Goal: Check status: Check status

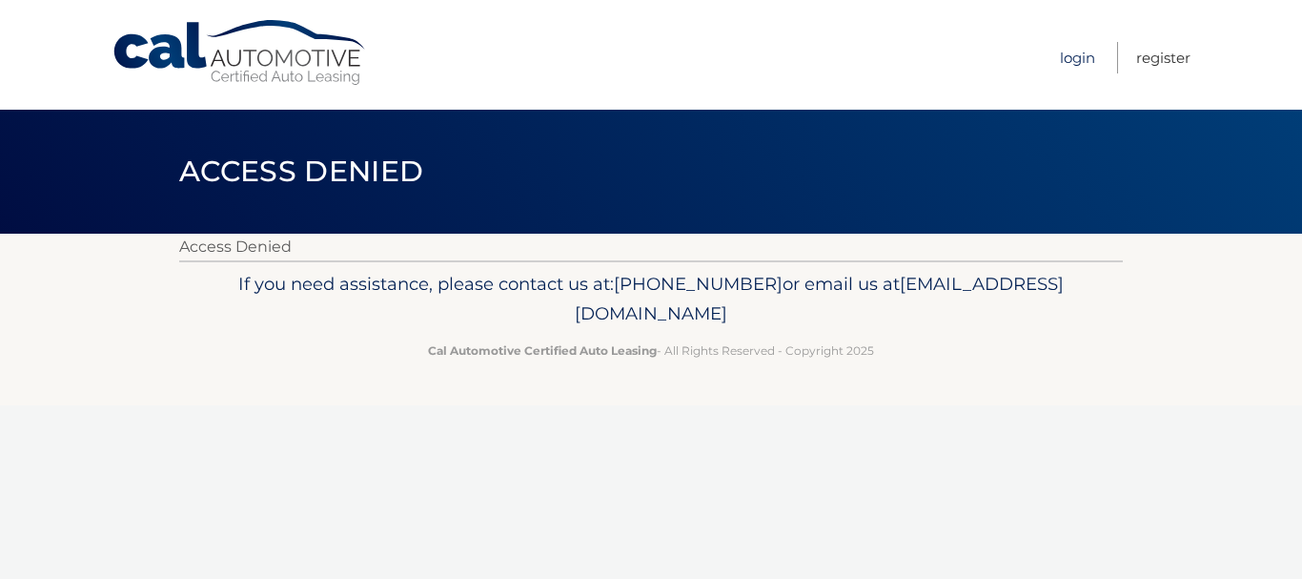
click at [1078, 62] on link "Login" at bounding box center [1077, 57] width 35 height 31
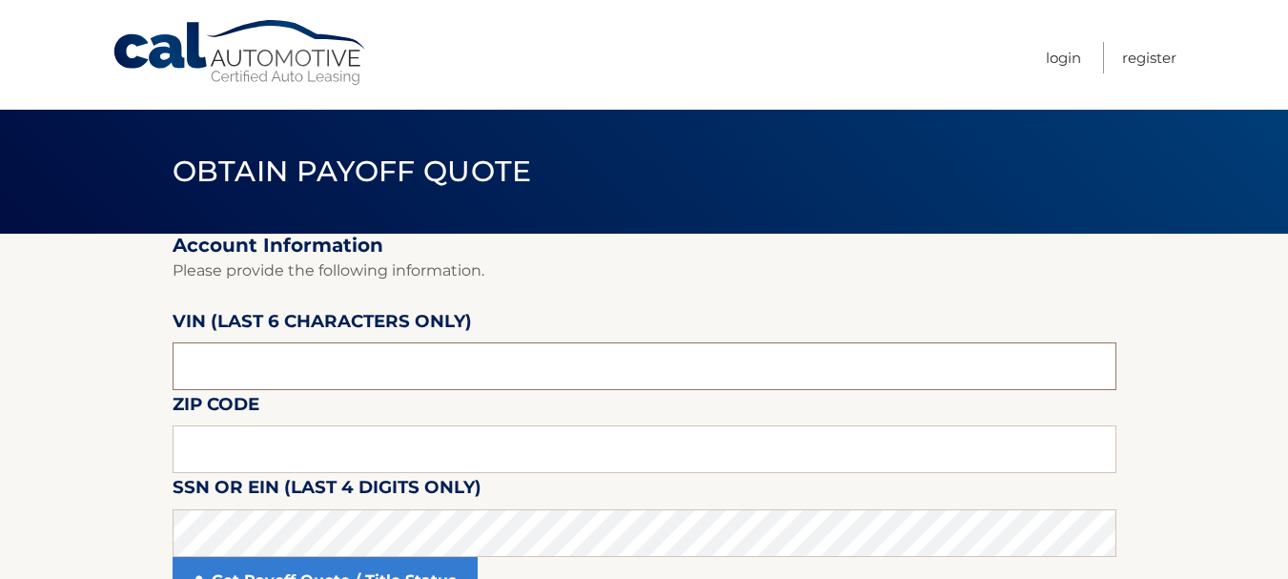
click at [242, 364] on input "text" at bounding box center [645, 366] width 944 height 48
drag, startPoint x: 231, startPoint y: 364, endPoint x: 72, endPoint y: 366, distance: 158.2
click at [72, 366] on section "Account Information Please provide the following information. [PERSON_NAME] (la…" at bounding box center [644, 431] width 1288 height 394
drag, startPoint x: 251, startPoint y: 361, endPoint x: 35, endPoint y: 388, distance: 217.1
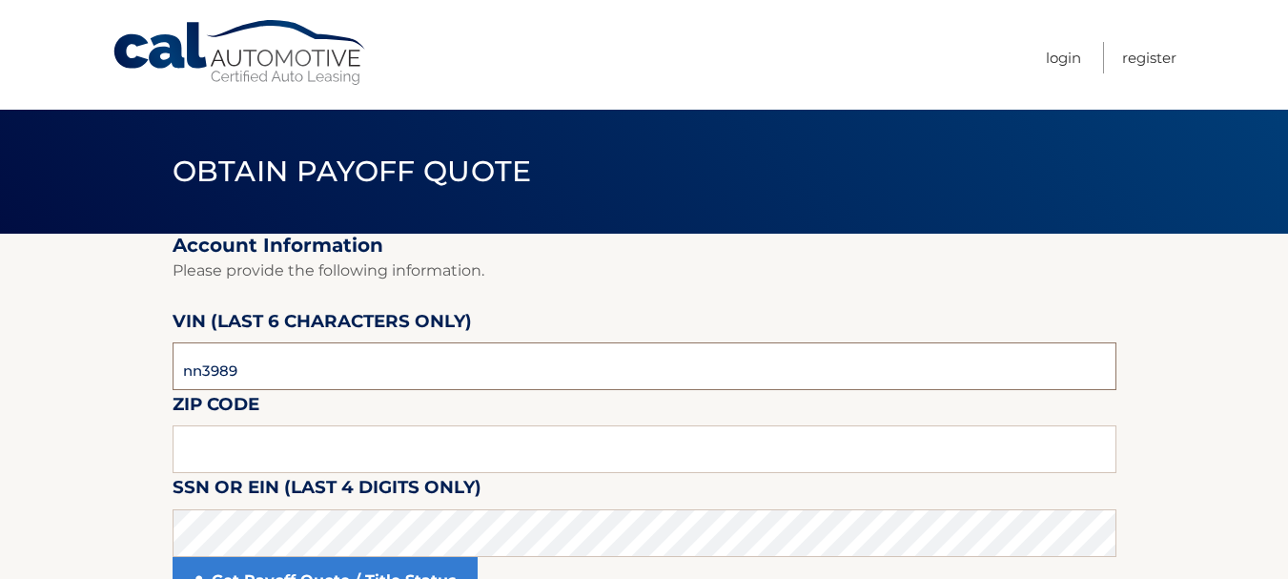
click at [35, 388] on section "Account Information Please provide the following information. VIN (last 6 chara…" at bounding box center [644, 431] width 1288 height 394
type input "398951"
click at [246, 458] on input "text" at bounding box center [645, 449] width 944 height 48
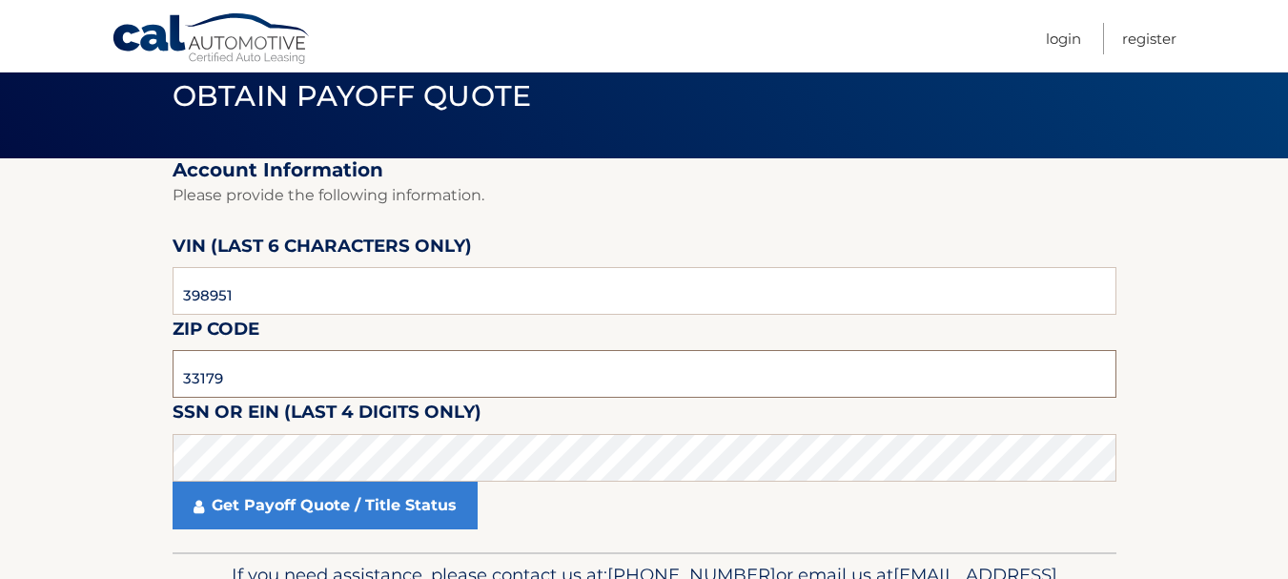
scroll to position [191, 0]
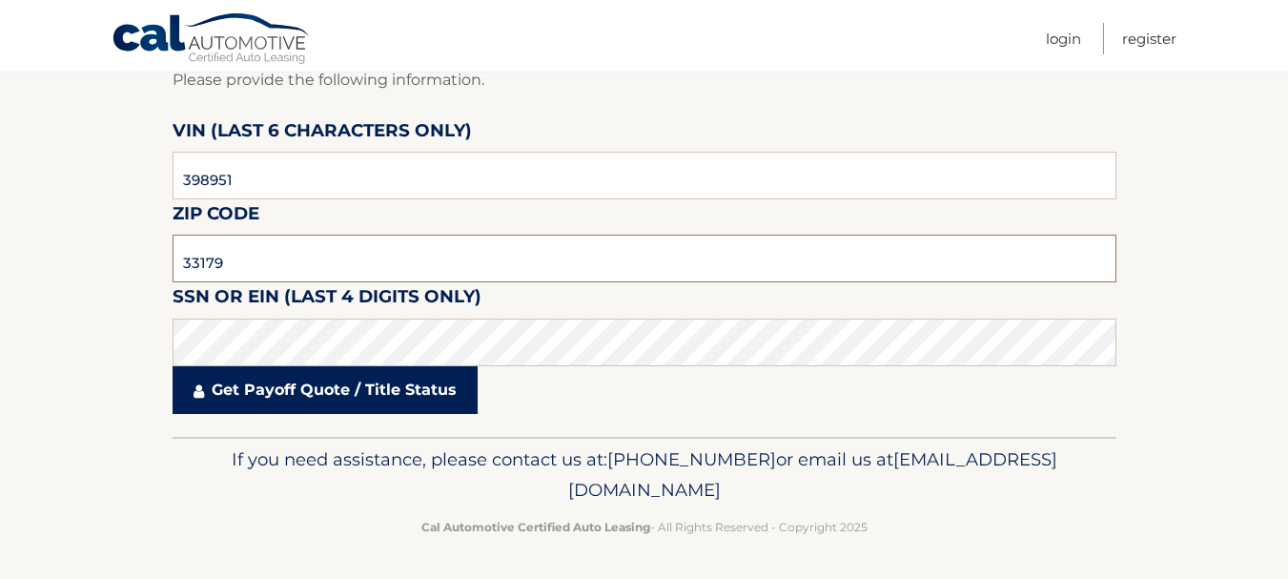
type input "33179"
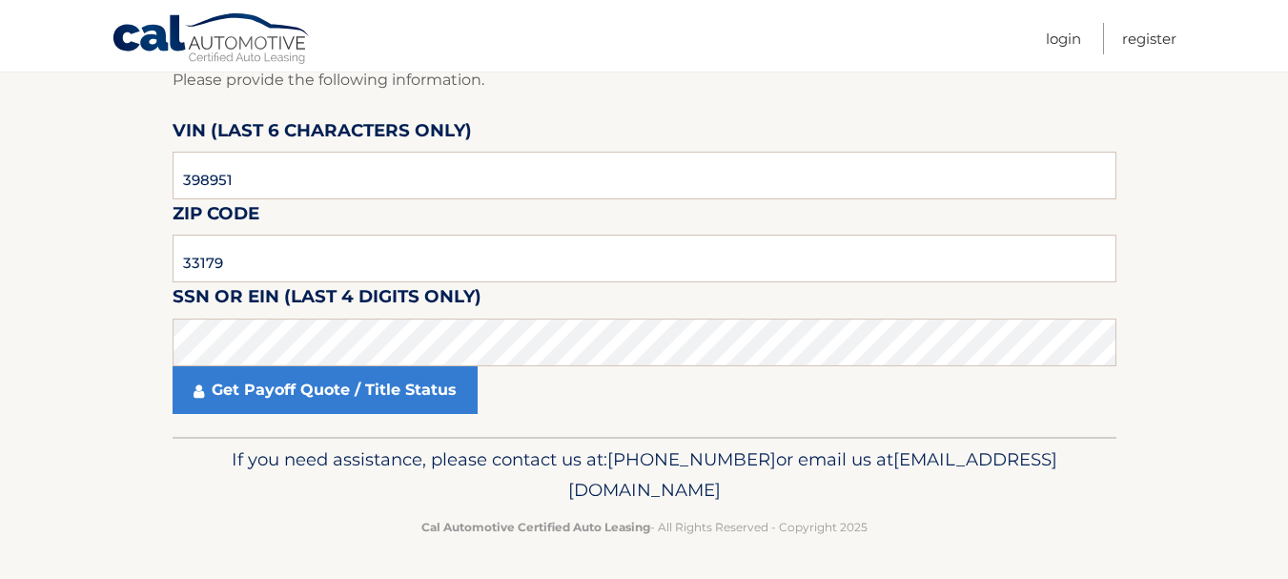
scroll to position [193, 0]
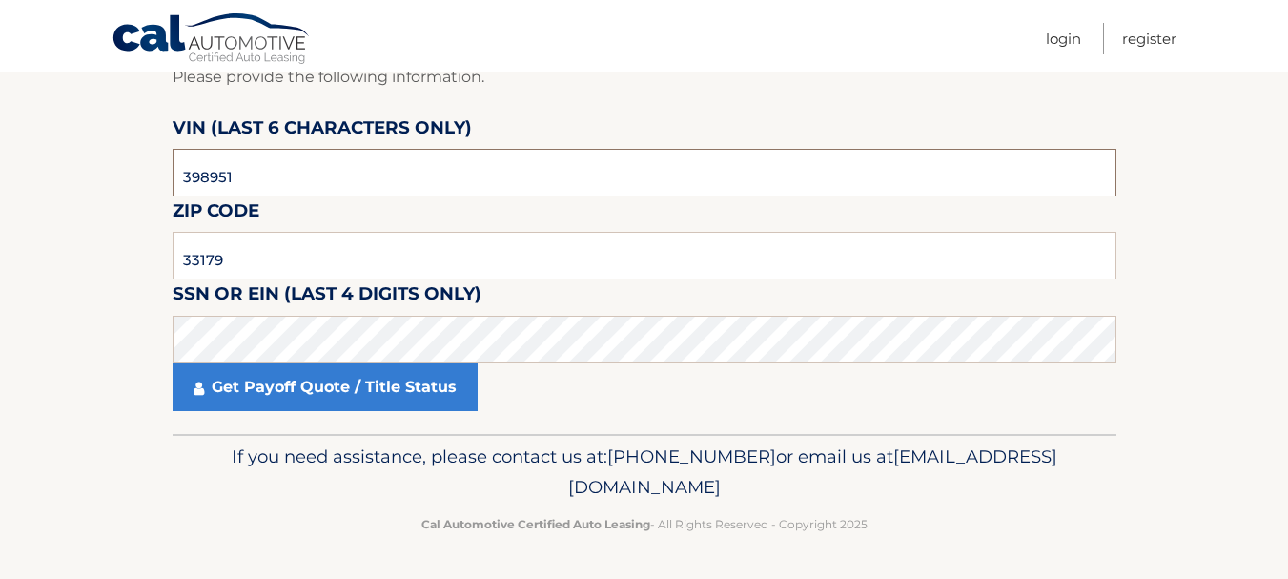
drag, startPoint x: 268, startPoint y: 173, endPoint x: 143, endPoint y: 173, distance: 124.9
click at [143, 173] on section "Account Information Please provide the following information. VIN (last 6 chara…" at bounding box center [644, 237] width 1288 height 394
drag, startPoint x: 232, startPoint y: 267, endPoint x: 79, endPoint y: 248, distance: 153.7
click at [62, 268] on section "Account Information Please provide the following information. VIN (last 6 chara…" at bounding box center [644, 237] width 1288 height 394
click at [261, 160] on input "text" at bounding box center [645, 173] width 944 height 48
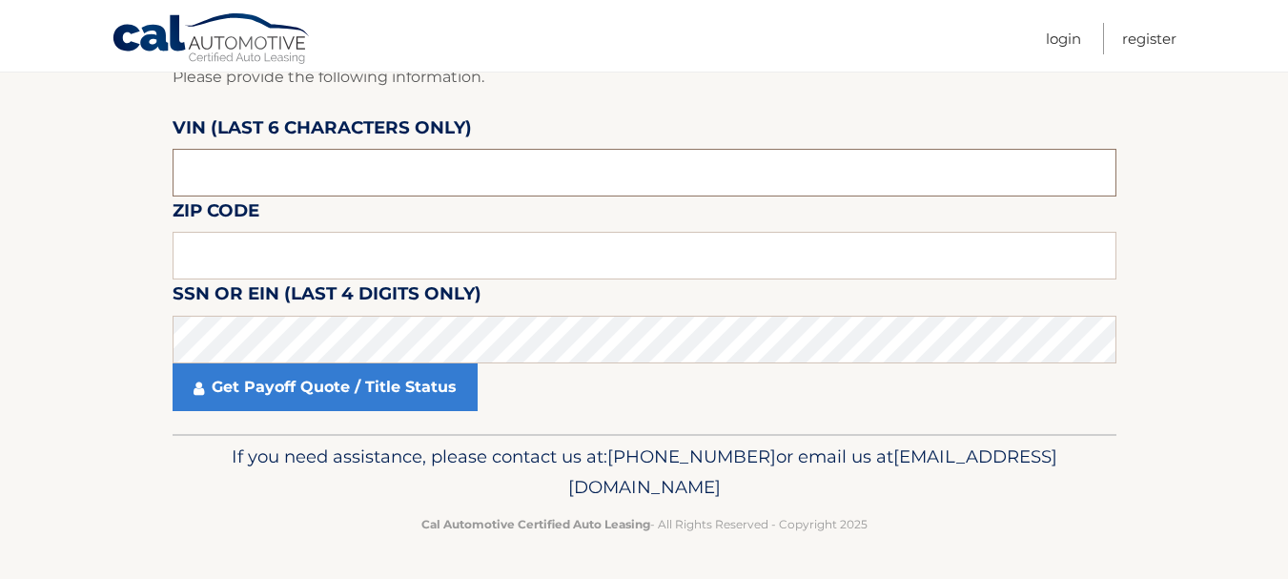
drag, startPoint x: 258, startPoint y: 163, endPoint x: 137, endPoint y: 165, distance: 121.1
click at [137, 165] on section "Account Information Please provide the following information. VIN (last 6 chara…" at bounding box center [644, 237] width 1288 height 394
type input "398951"
click at [214, 261] on input "text" at bounding box center [645, 256] width 944 height 48
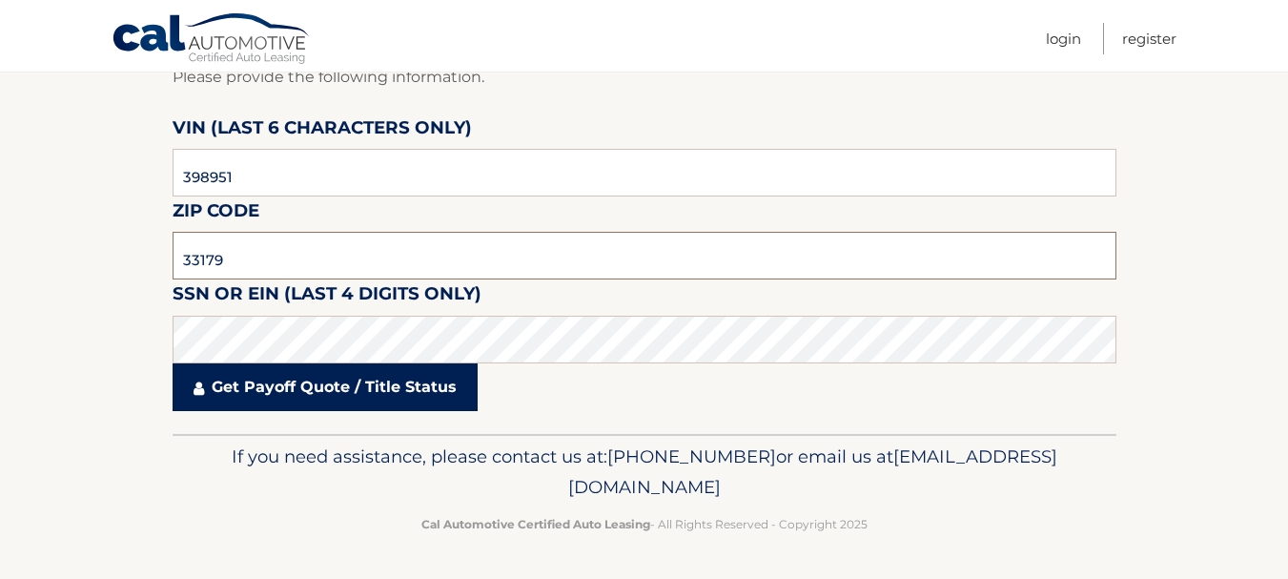
type input "33179"
click at [331, 387] on link "Get Payoff Quote / Title Status" at bounding box center [325, 387] width 305 height 48
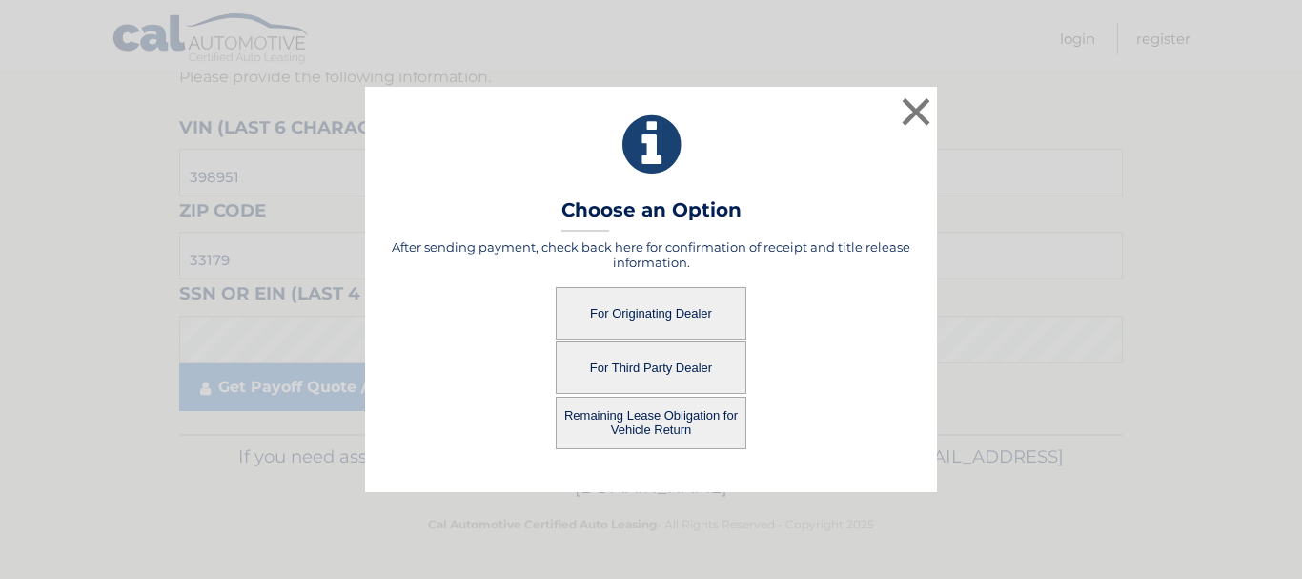
click at [668, 315] on button "For Originating Dealer" at bounding box center [651, 313] width 191 height 52
click at [634, 312] on button "For Originating Dealer" at bounding box center [651, 313] width 191 height 52
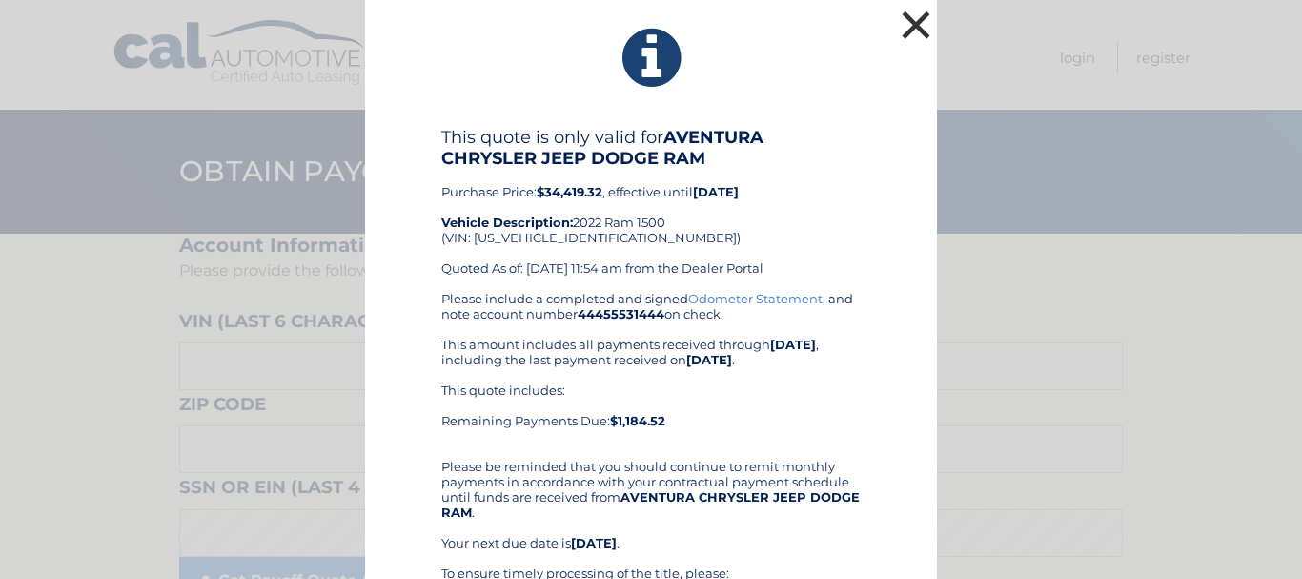
click at [900, 28] on button "×" at bounding box center [916, 25] width 38 height 38
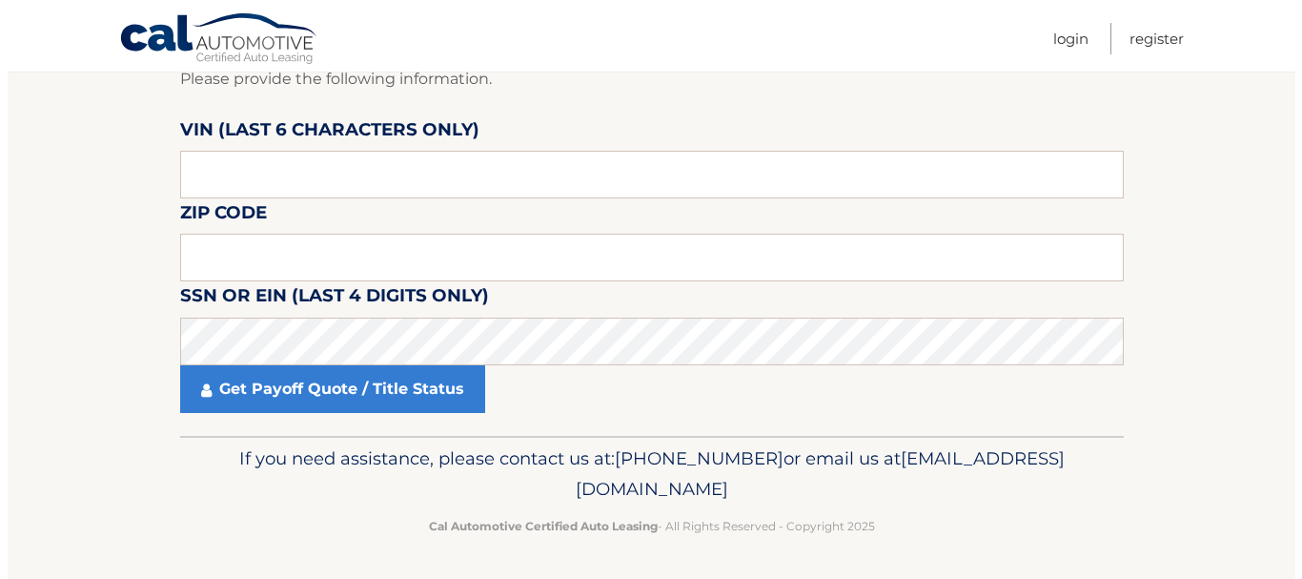
scroll to position [193, 0]
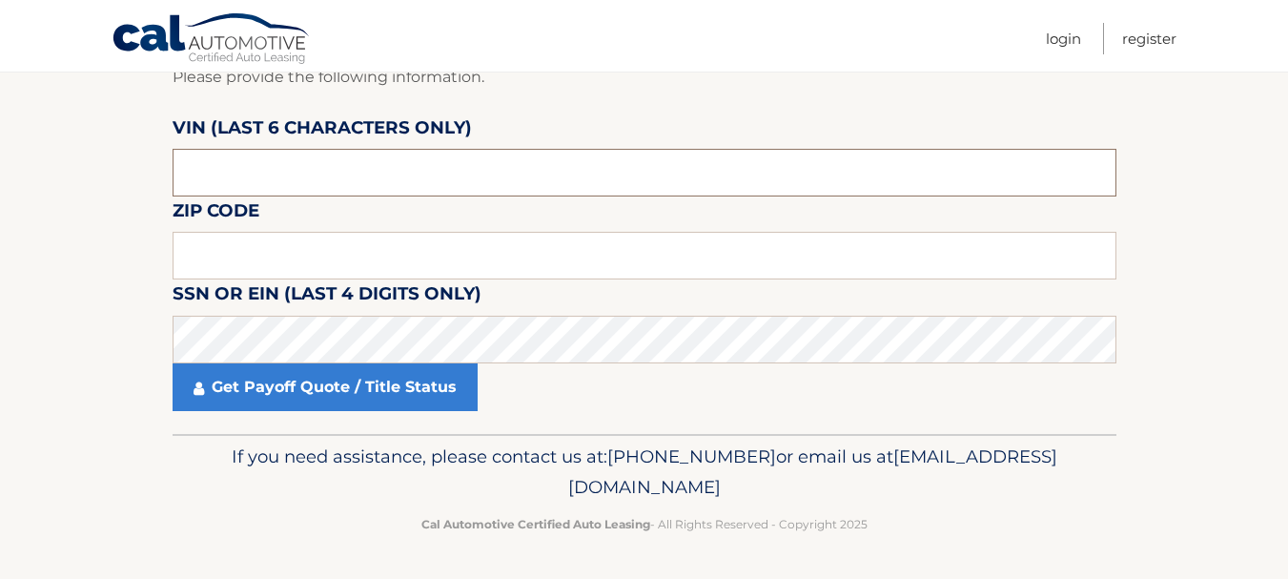
click at [230, 173] on input "text" at bounding box center [645, 173] width 944 height 48
click at [240, 173] on input "text" at bounding box center [645, 173] width 944 height 48
click at [238, 174] on input "text" at bounding box center [645, 173] width 944 height 48
click at [233, 174] on input "text" at bounding box center [645, 173] width 944 height 48
drag, startPoint x: 233, startPoint y: 173, endPoint x: 108, endPoint y: 155, distance: 126.0
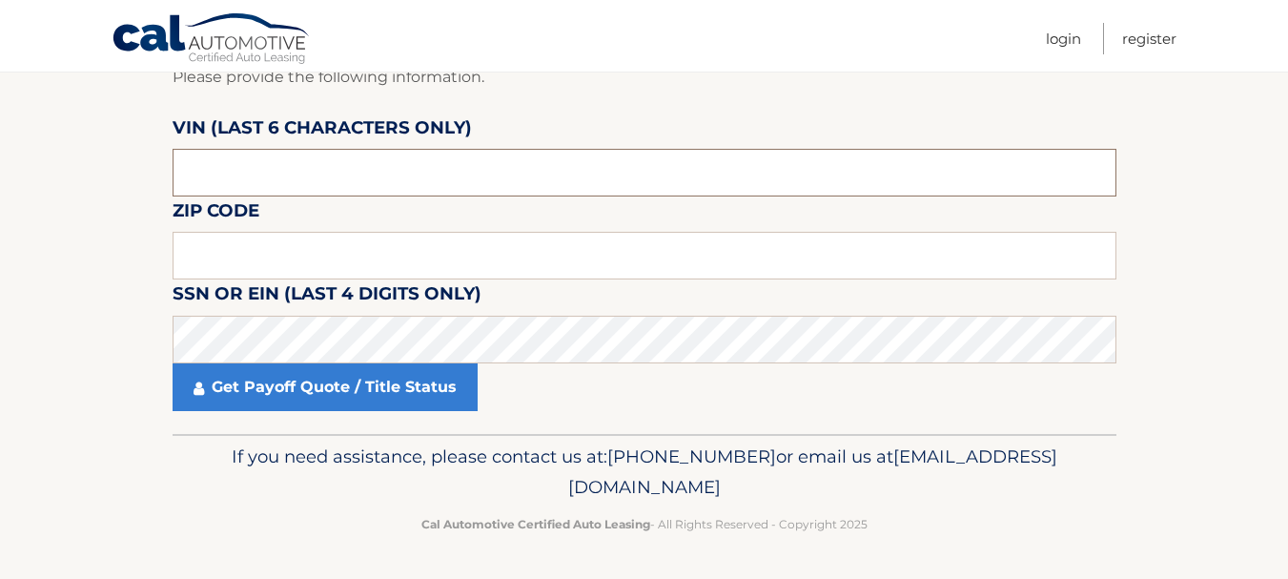
click at [108, 155] on section "Account Information Please provide the following information. VIN (last 6 chara…" at bounding box center [644, 237] width 1288 height 394
type input "398951"
click at [216, 262] on input "text" at bounding box center [645, 256] width 944 height 48
type input "33179"
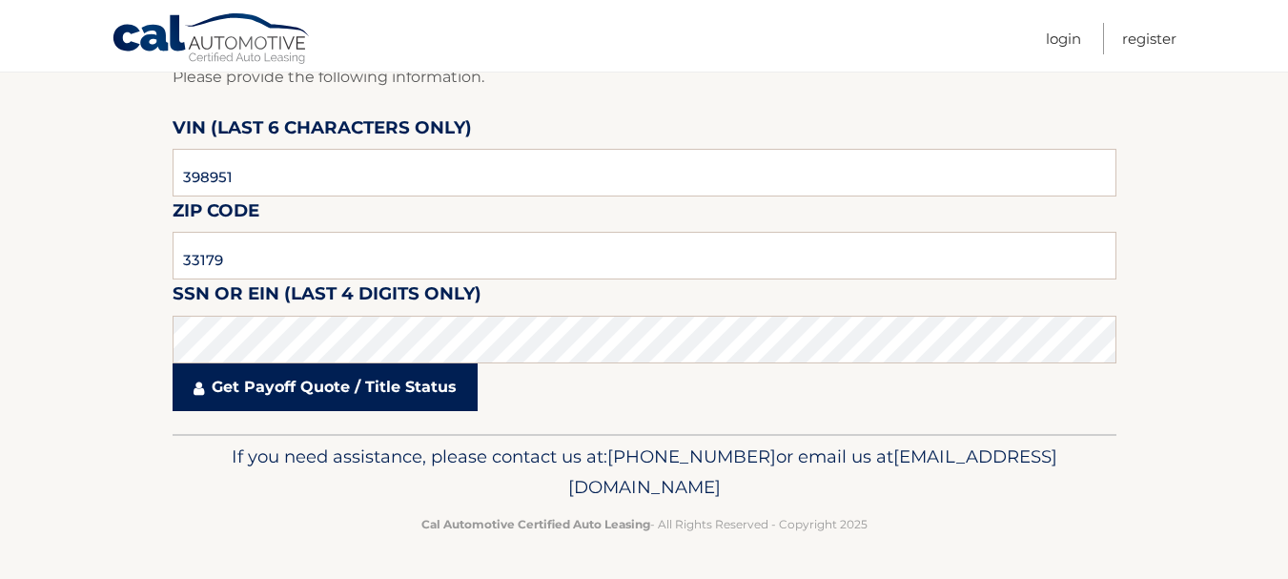
click at [296, 385] on link "Get Payoff Quote / Title Status" at bounding box center [325, 387] width 305 height 48
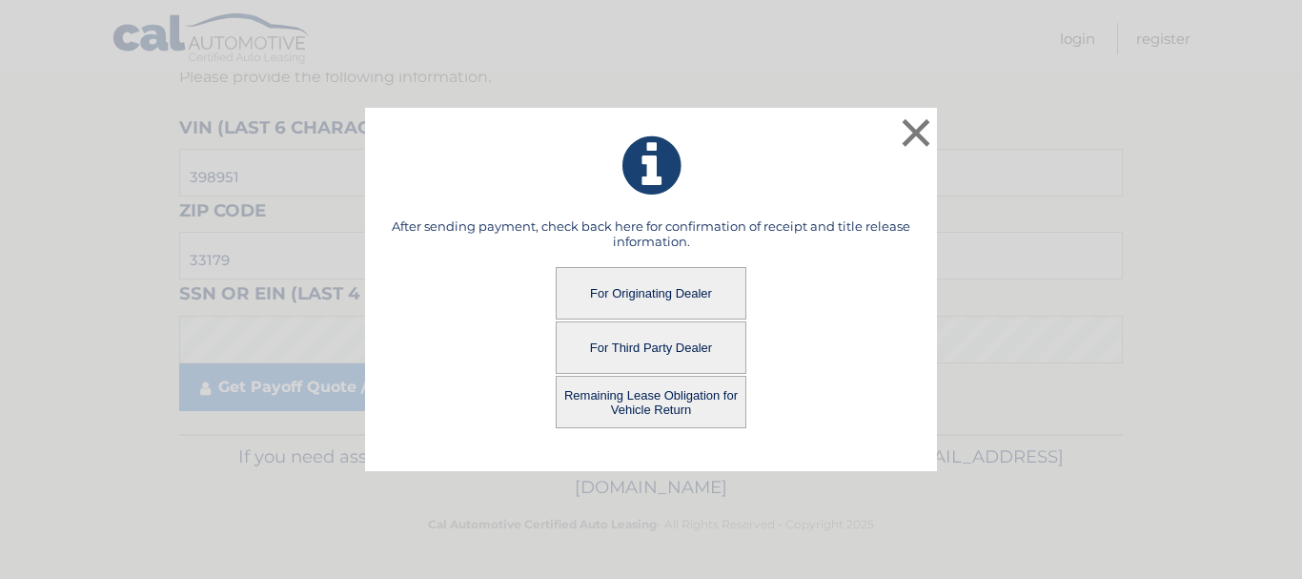
click at [665, 411] on button "Remaining Lease Obligation for Vehicle Return" at bounding box center [651, 402] width 191 height 52
click at [635, 397] on button "Remaining Lease Obligation for Vehicle Return" at bounding box center [651, 402] width 191 height 52
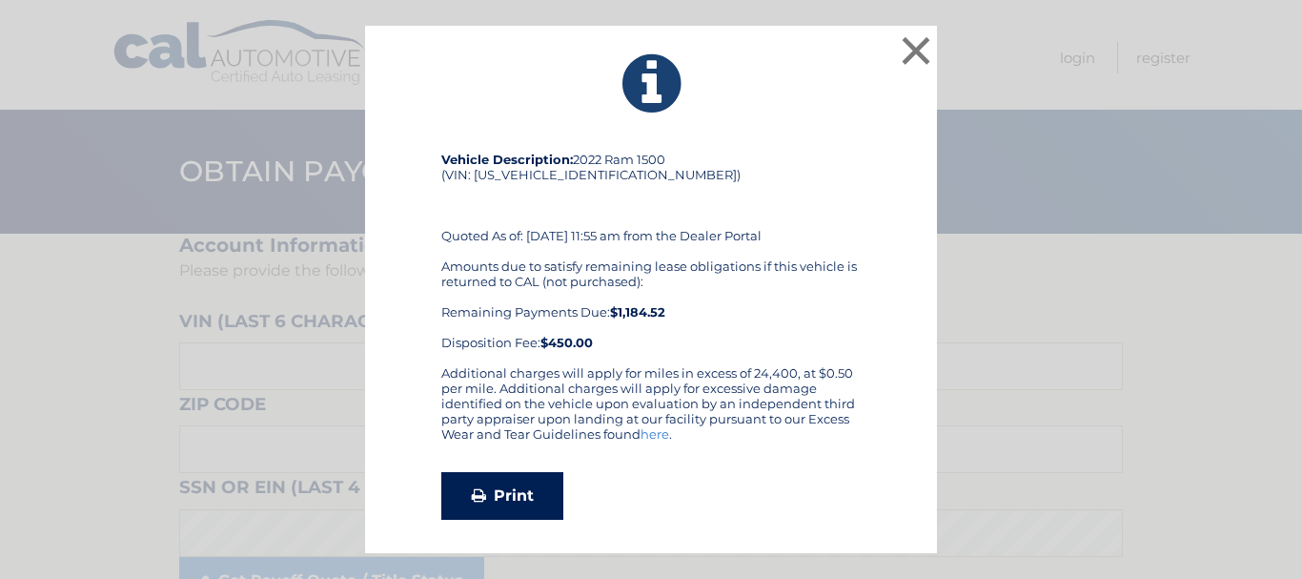
click at [542, 492] on link "Print" at bounding box center [502, 496] width 122 height 48
